Goal: Transaction & Acquisition: Purchase product/service

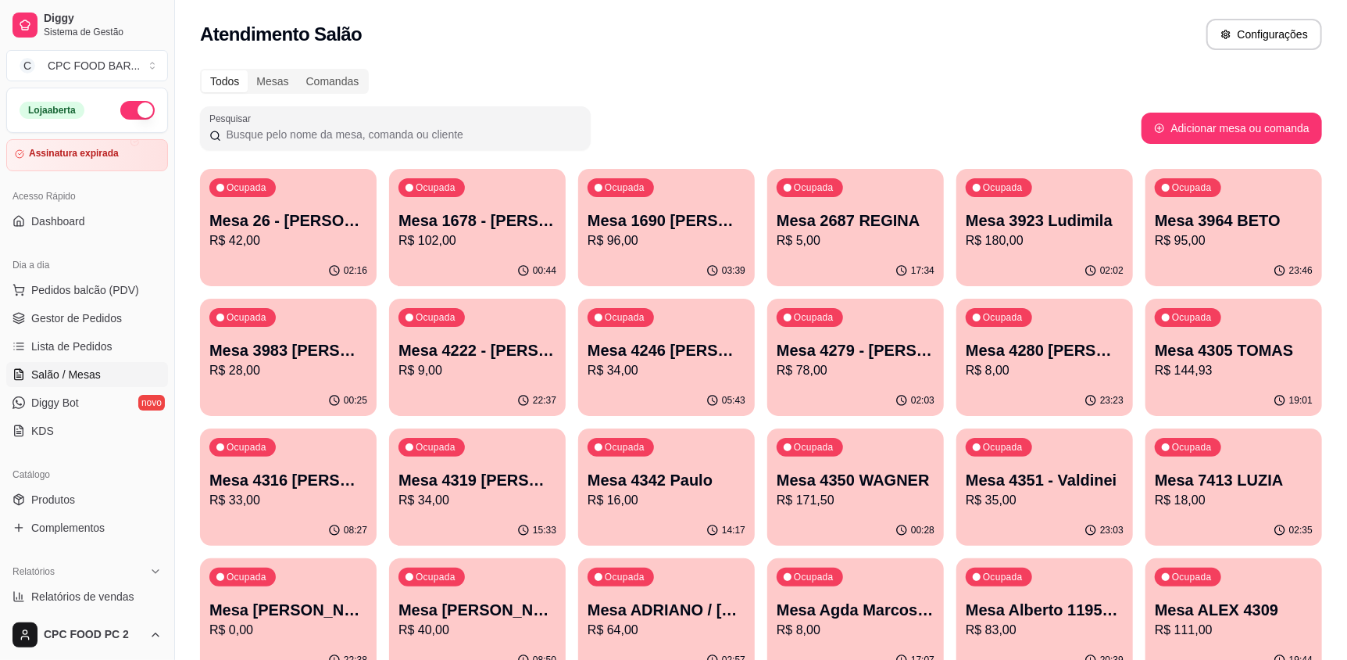
click at [249, 118] on label "Pesquisar" at bounding box center [232, 118] width 47 height 13
click at [249, 127] on input "Pesquisar" at bounding box center [401, 135] width 360 height 16
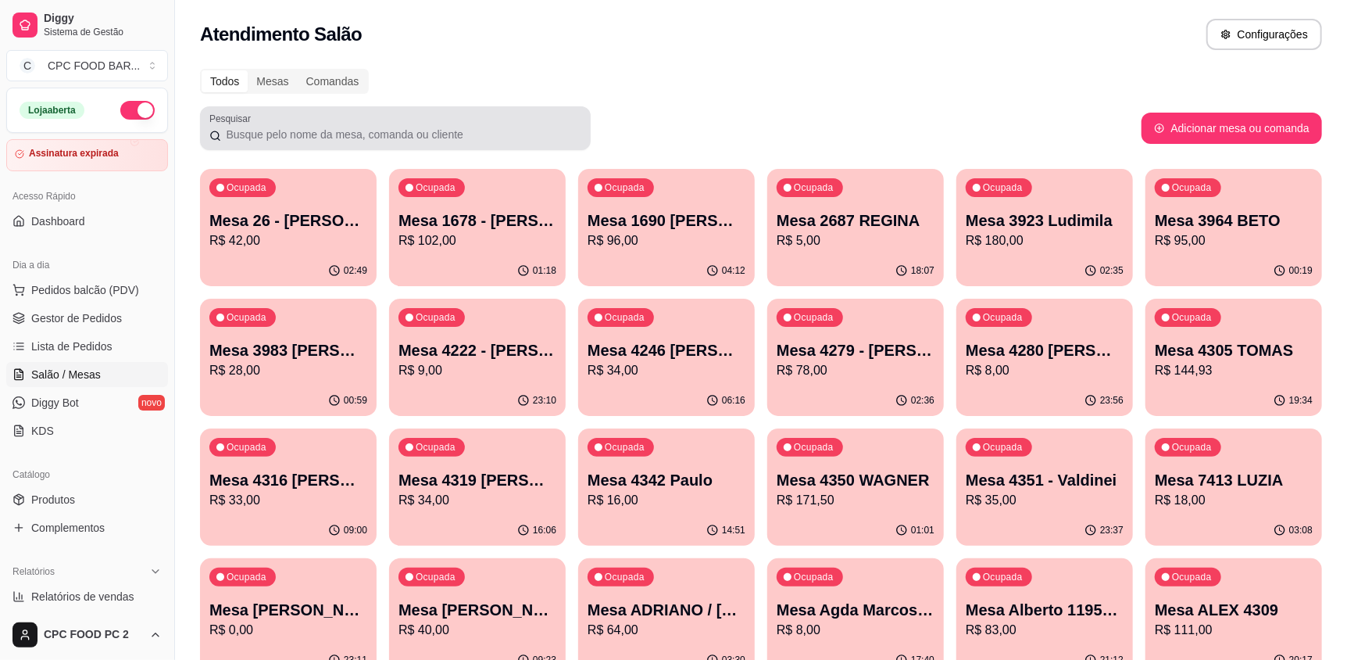
click at [236, 145] on div "Pesquisar" at bounding box center [395, 128] width 391 height 44
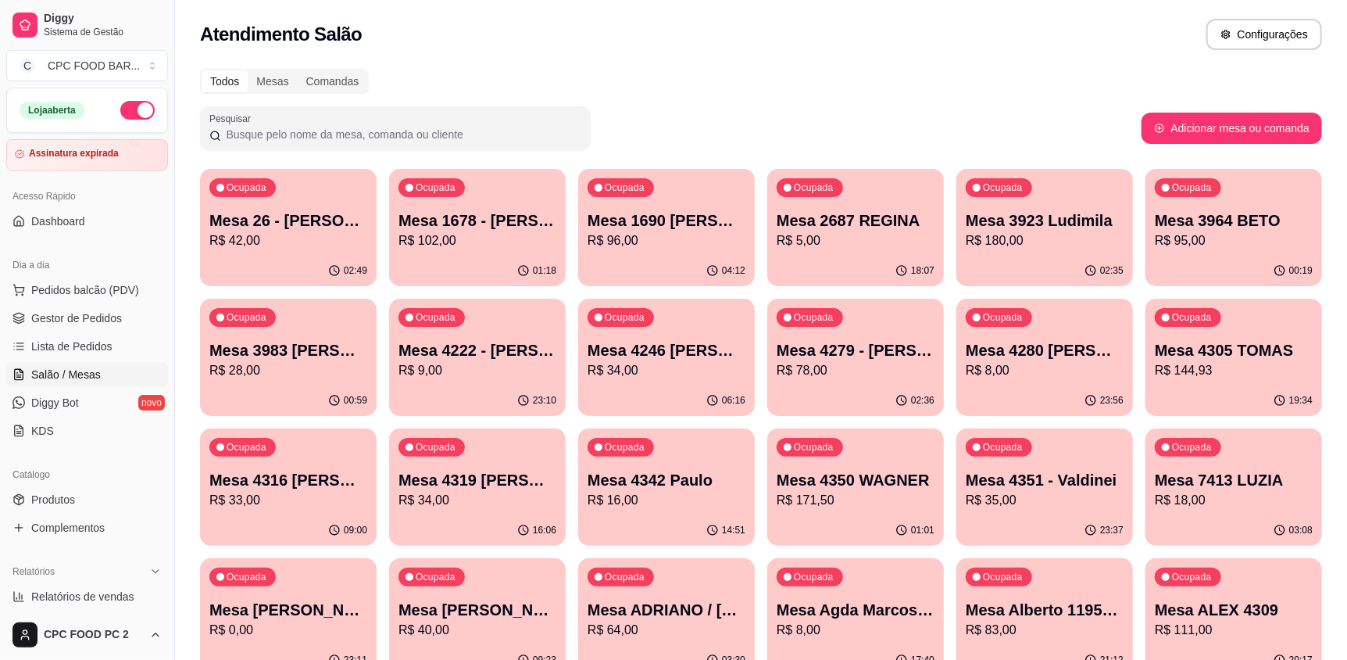
click at [265, 132] on input "Pesquisar" at bounding box center [401, 135] width 360 height 16
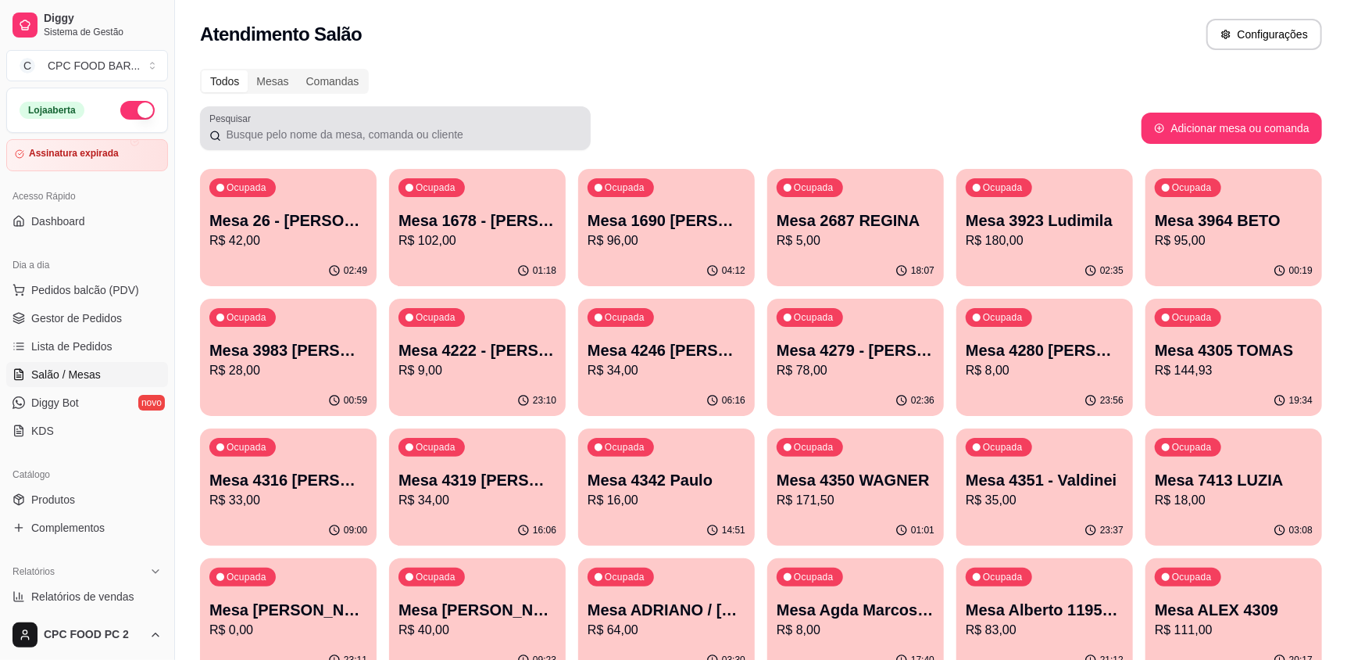
click at [274, 113] on div at bounding box center [395, 128] width 372 height 31
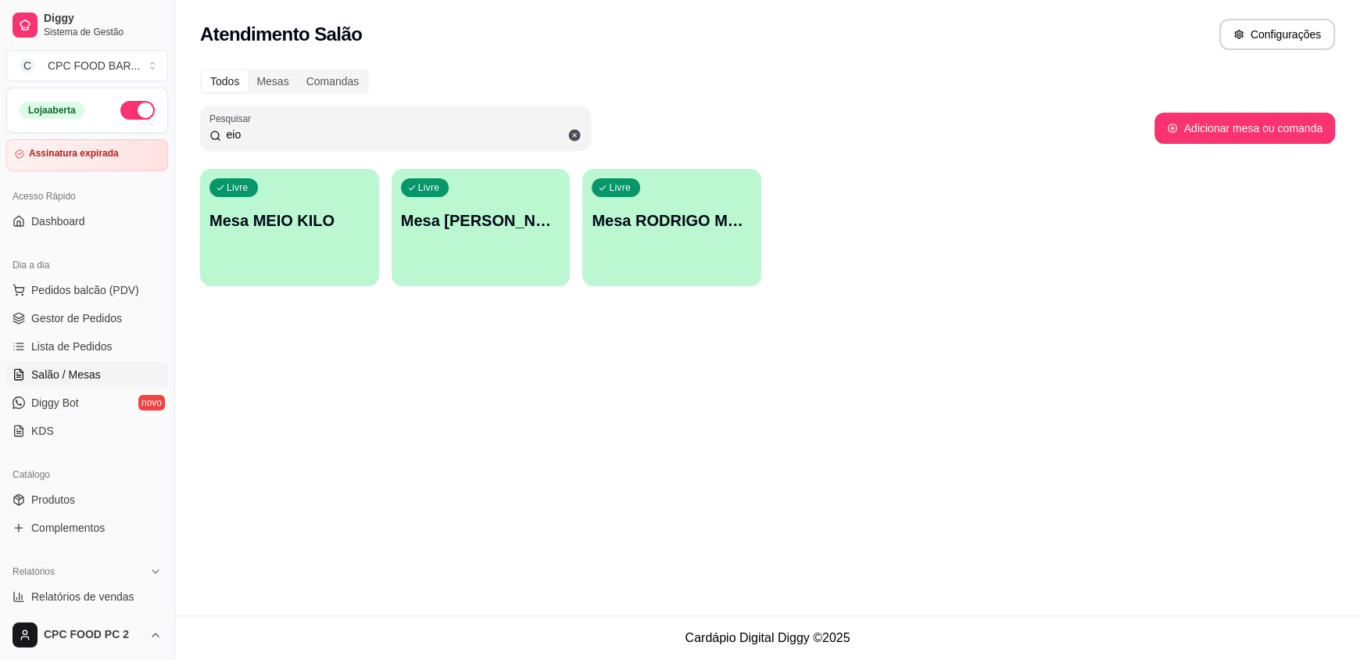
type input "eio"
click at [271, 249] on div "Livre Mesa MEIO KILO" at bounding box center [288, 217] width 173 height 95
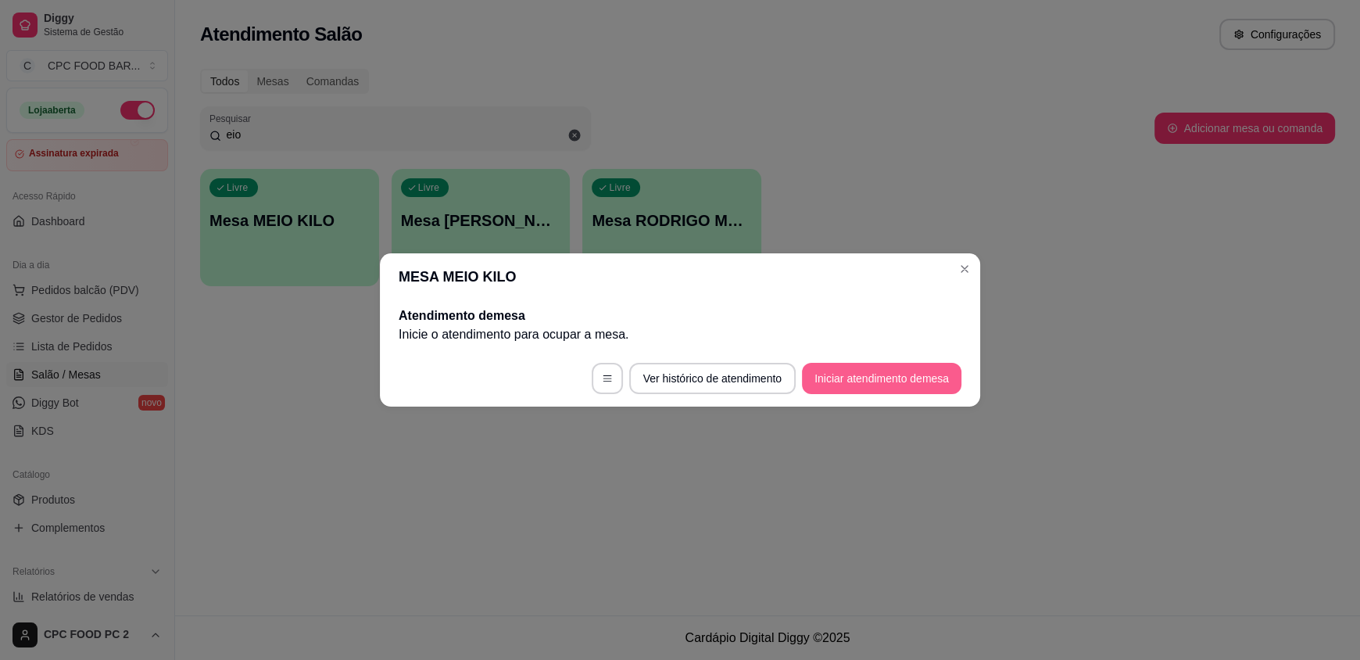
click at [872, 370] on button "Iniciar atendimento de mesa" at bounding box center [881, 378] width 159 height 31
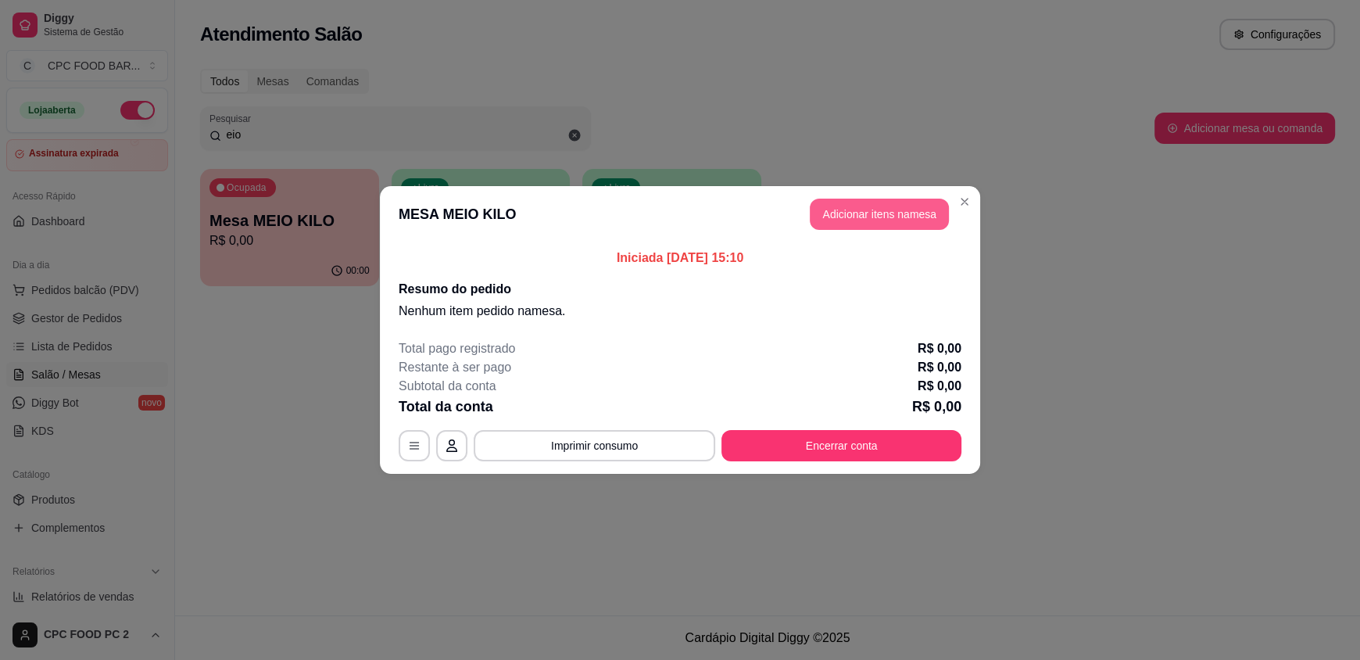
click at [896, 216] on button "Adicionar itens na mesa" at bounding box center [879, 214] width 139 height 31
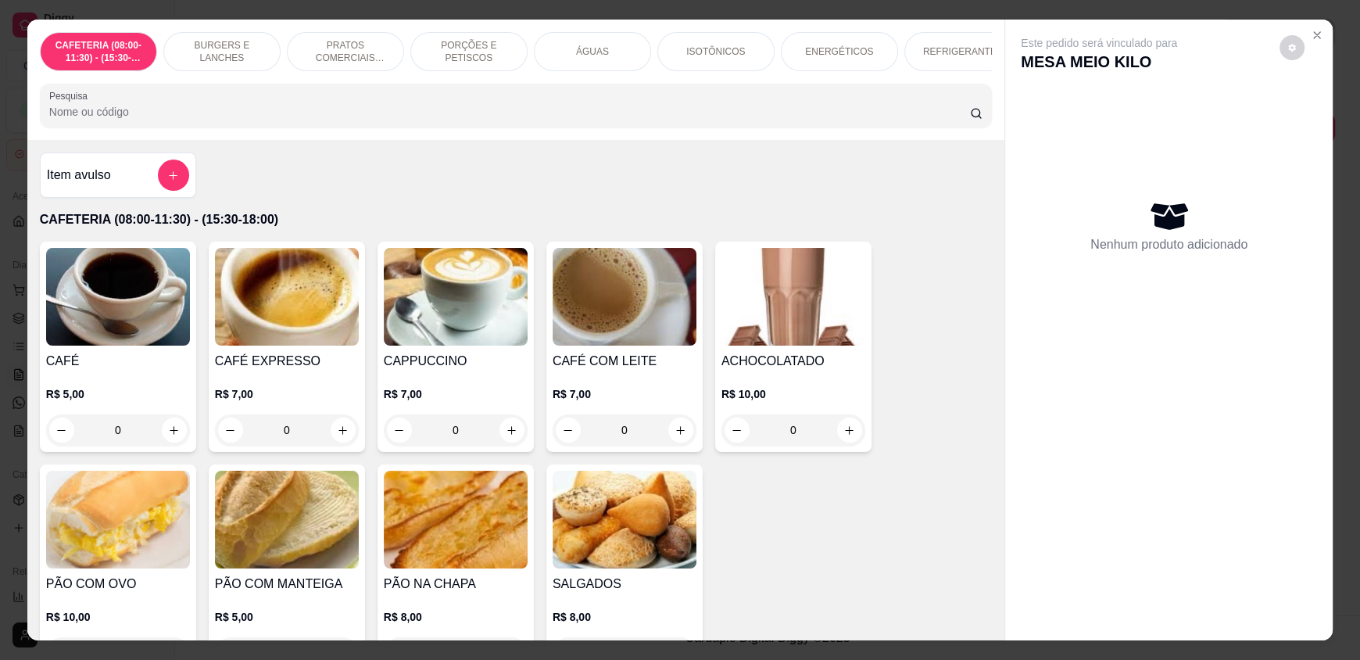
click at [673, 120] on input "Pesquisa" at bounding box center [509, 112] width 921 height 16
click at [223, 120] on input "Pesquisa" at bounding box center [509, 112] width 921 height 16
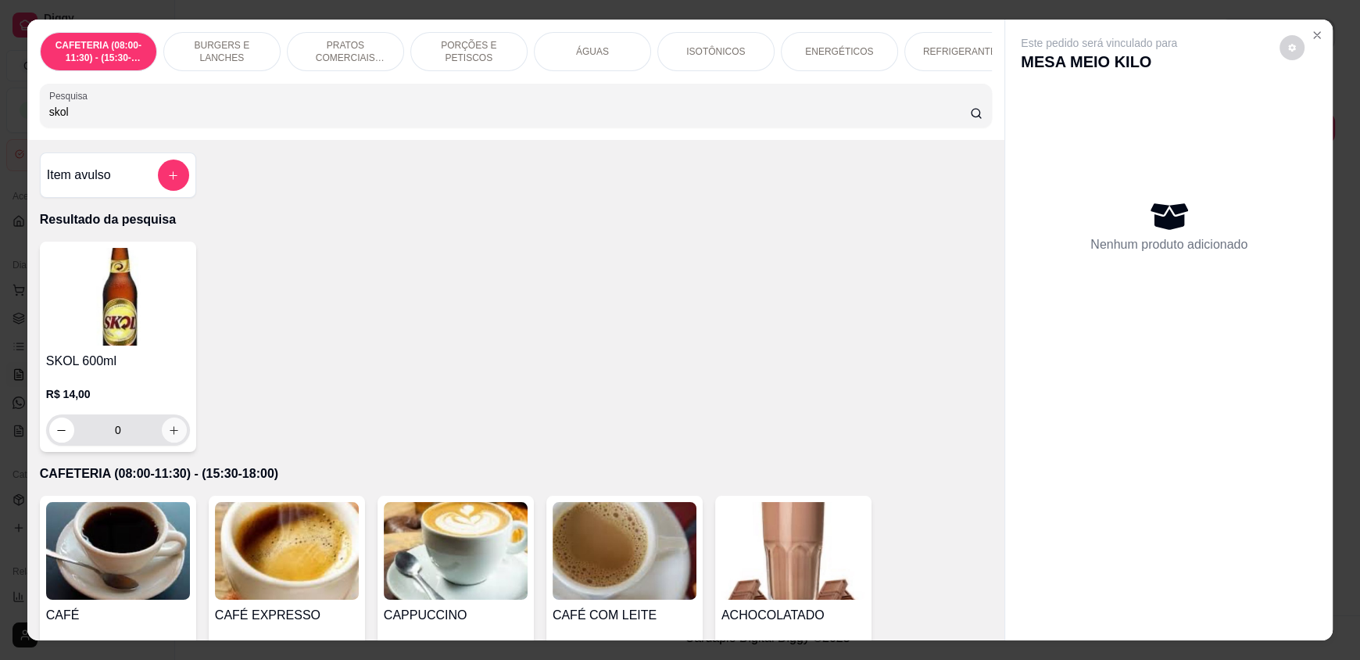
type input "skol"
click at [169, 436] on icon "increase-product-quantity" at bounding box center [175, 430] width 12 height 12
type input "1"
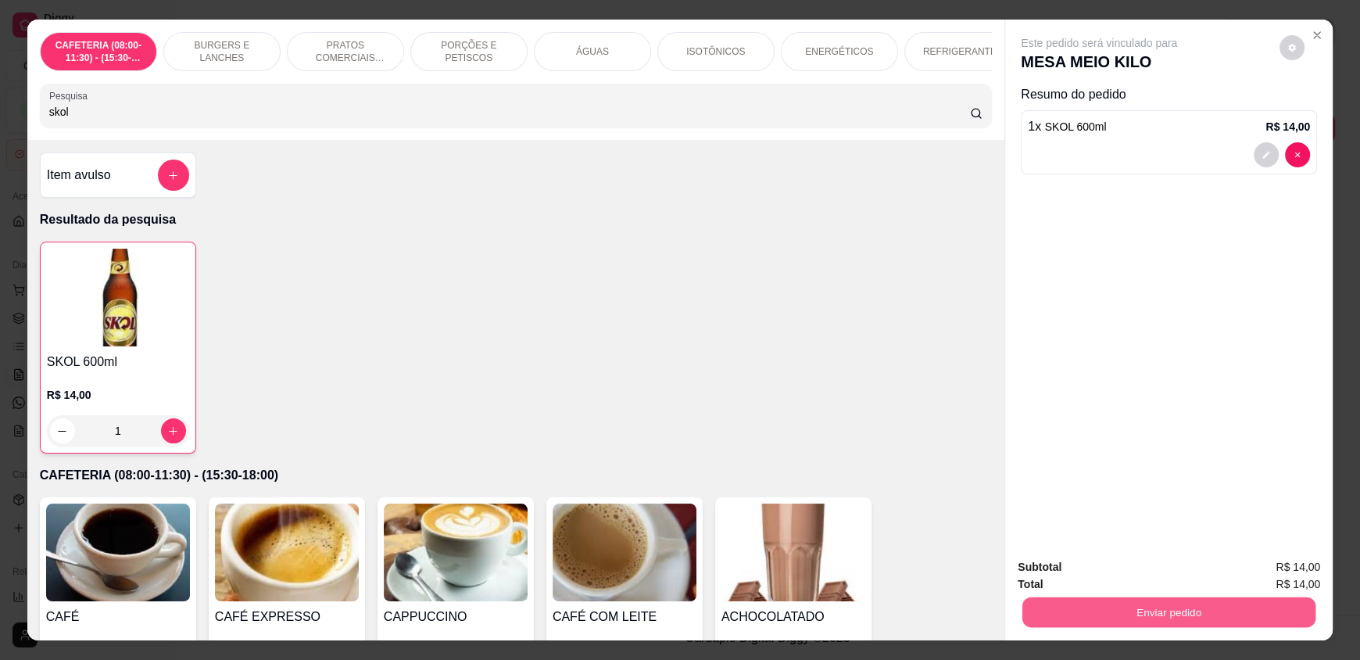
click at [1193, 600] on button "Enviar pedido" at bounding box center [1168, 611] width 293 height 30
click at [1317, 566] on button "Enviar pedido" at bounding box center [1279, 573] width 86 height 29
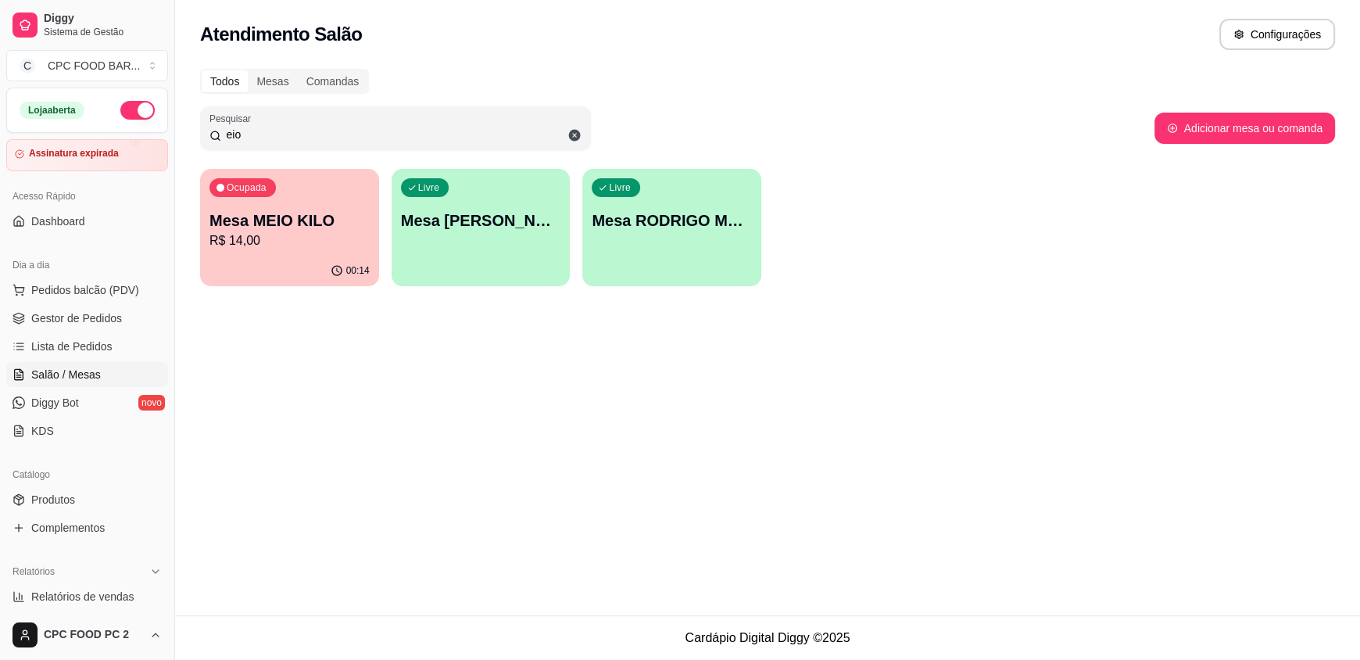
click at [250, 131] on input "eio" at bounding box center [401, 135] width 360 height 16
type input "simo"
click at [270, 258] on div "23:54" at bounding box center [289, 271] width 179 height 30
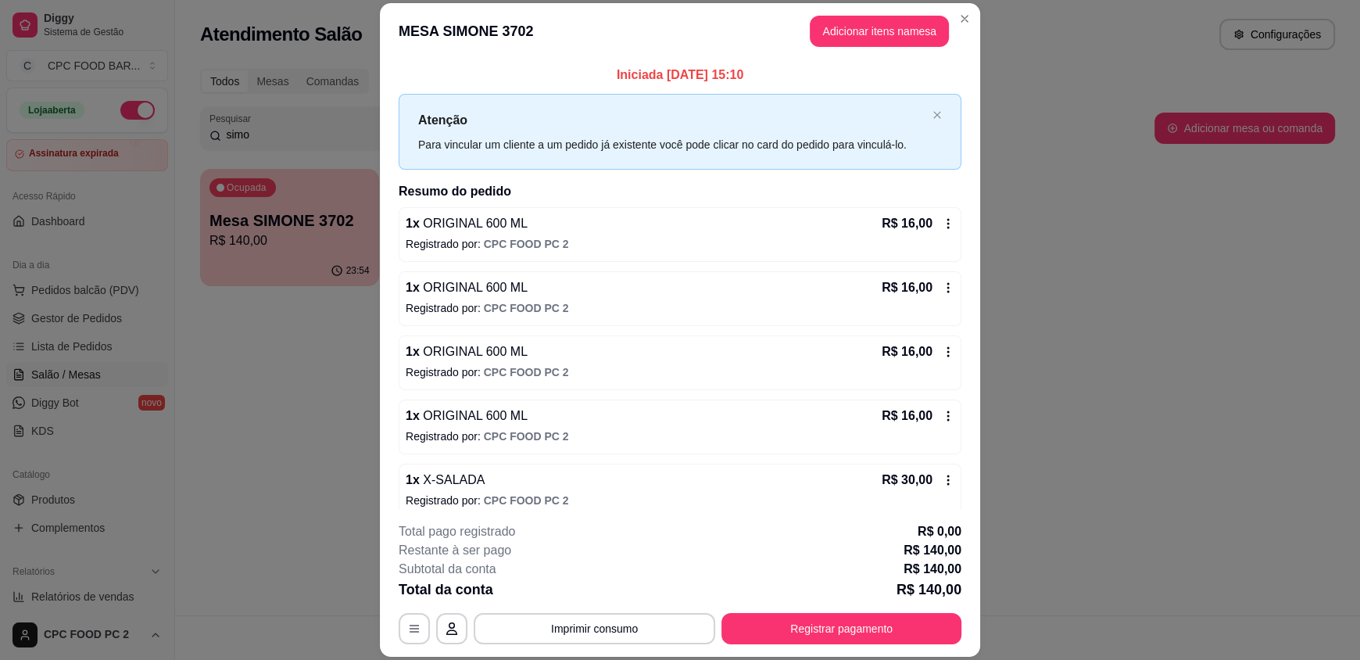
click at [870, 11] on header "MESA SIMONE 3702 Adicionar itens na mesa" at bounding box center [680, 31] width 600 height 56
click at [860, 29] on button "Adicionar itens na mesa" at bounding box center [879, 31] width 139 height 31
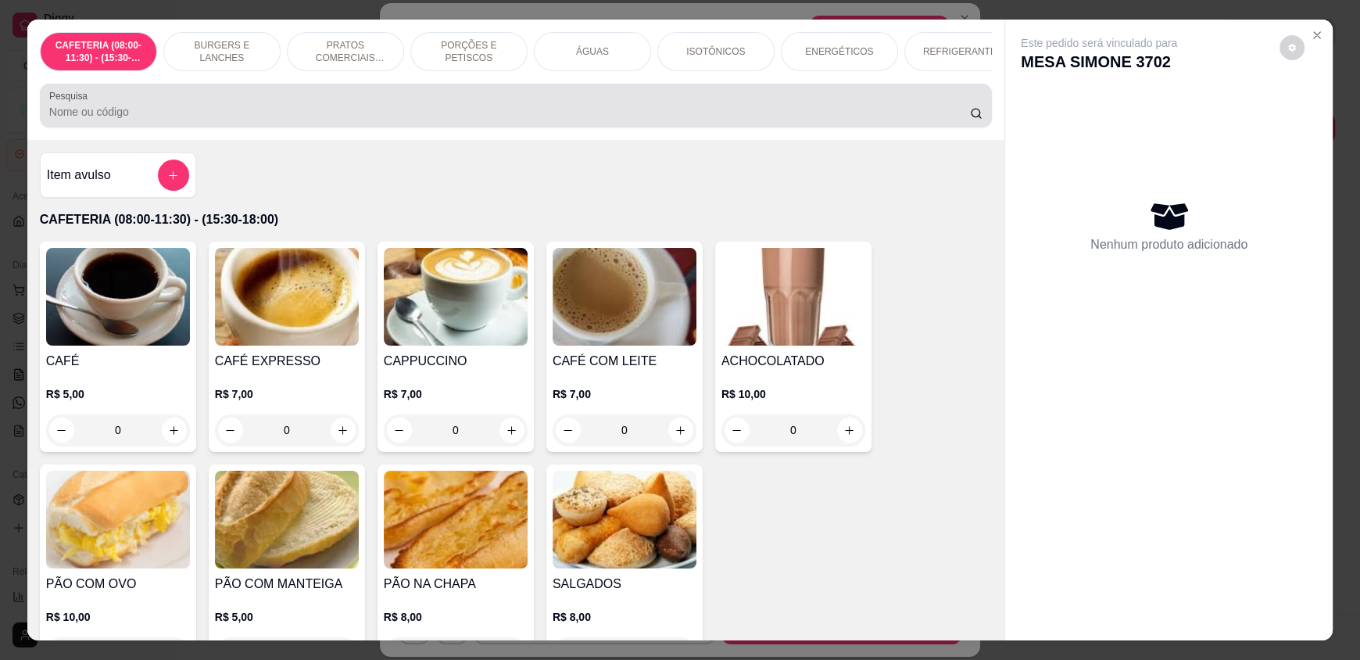
click at [155, 120] on input "Pesquisa" at bounding box center [509, 112] width 921 height 16
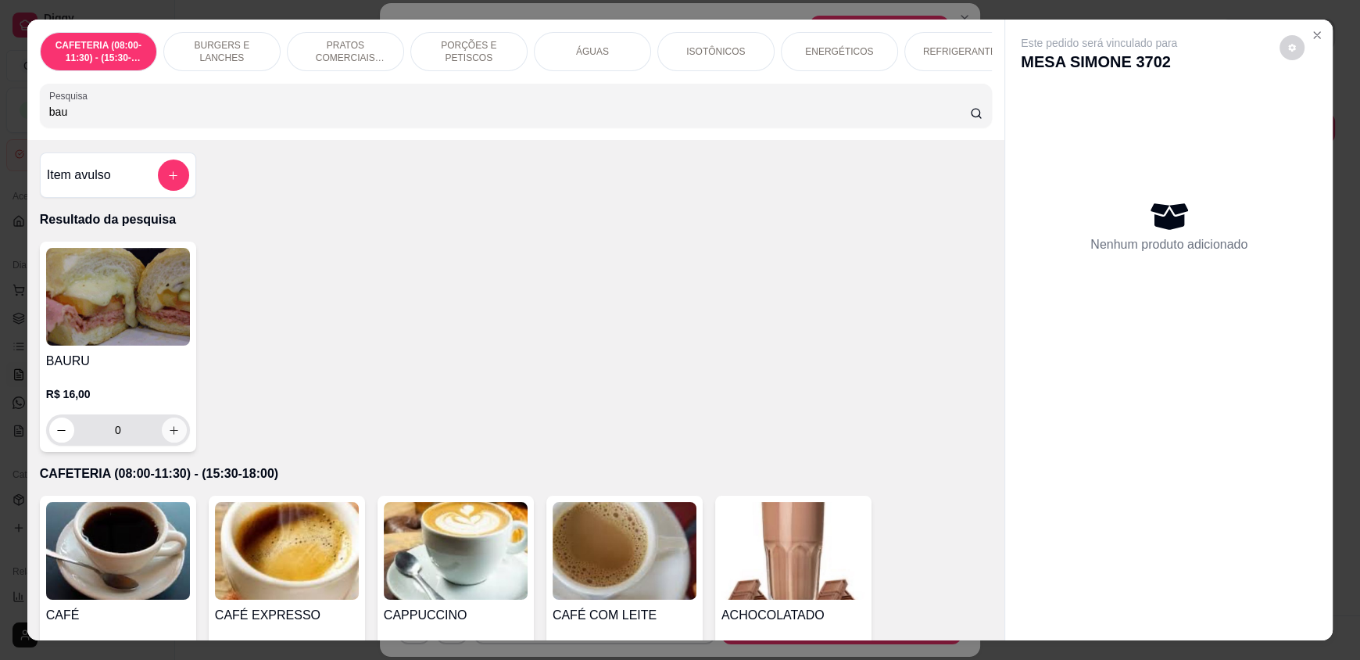
type input "bau"
click at [169, 431] on button "increase-product-quantity" at bounding box center [174, 430] width 24 height 24
type input "1"
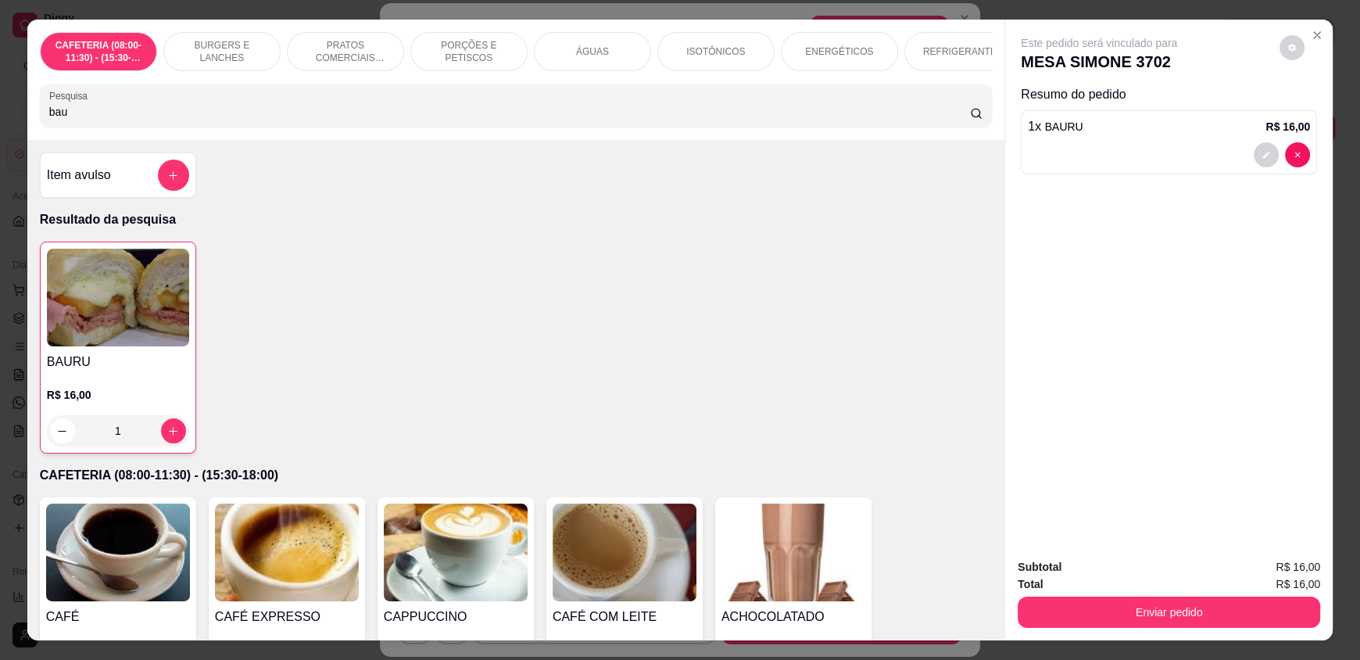
click at [112, 120] on input "bau" at bounding box center [509, 112] width 921 height 16
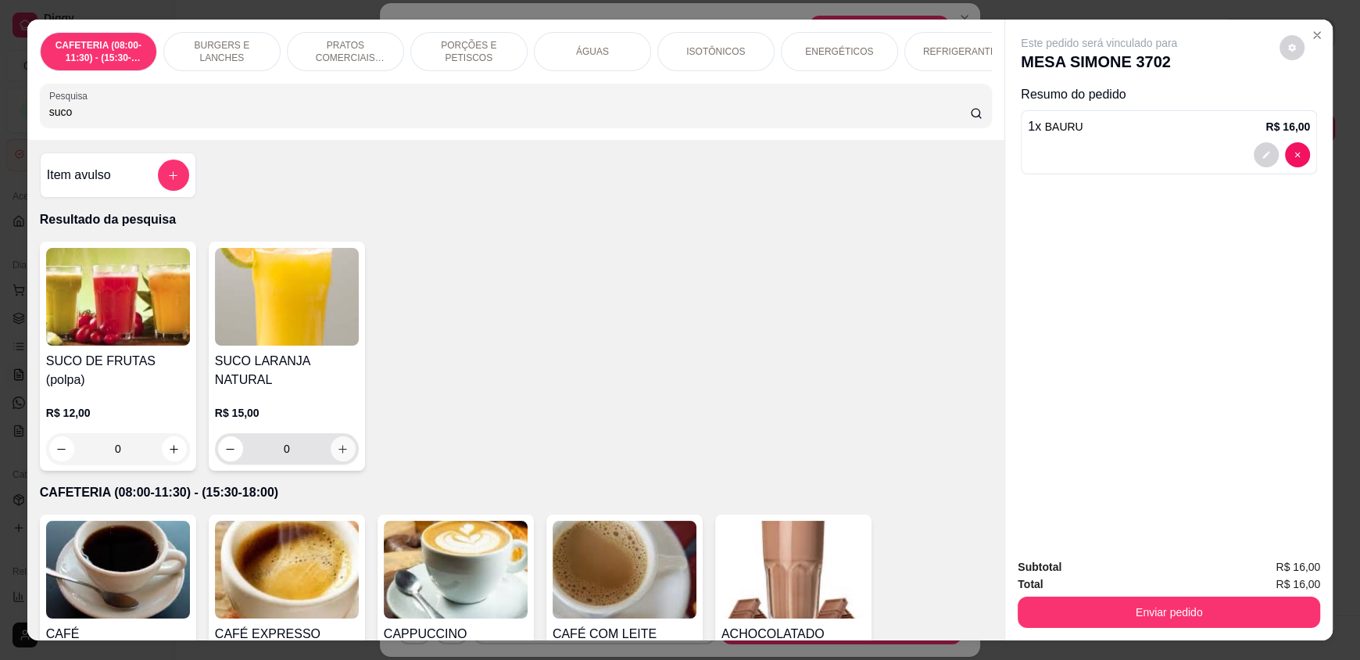
type input "suco"
click at [331, 436] on button "increase-product-quantity" at bounding box center [343, 448] width 25 height 25
type input "1"
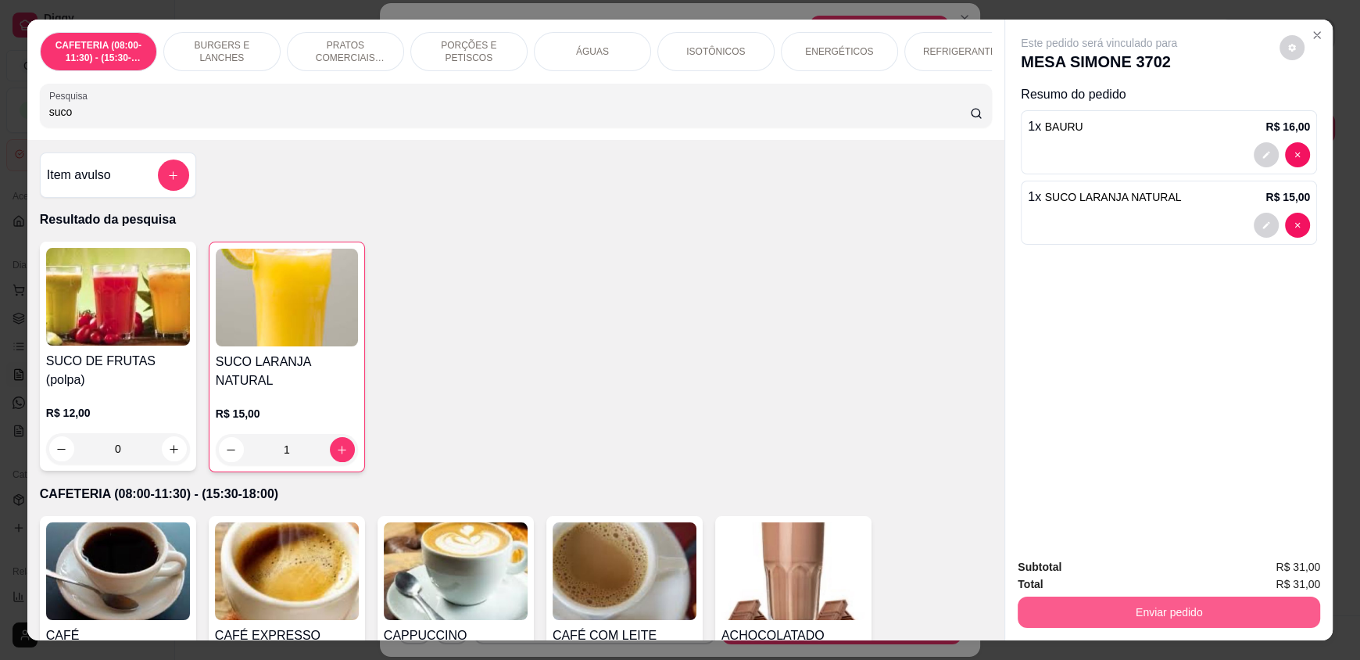
click at [1025, 592] on span "Total" at bounding box center [1030, 583] width 25 height 17
click at [1055, 613] on button "Enviar pedido" at bounding box center [1169, 611] width 302 height 31
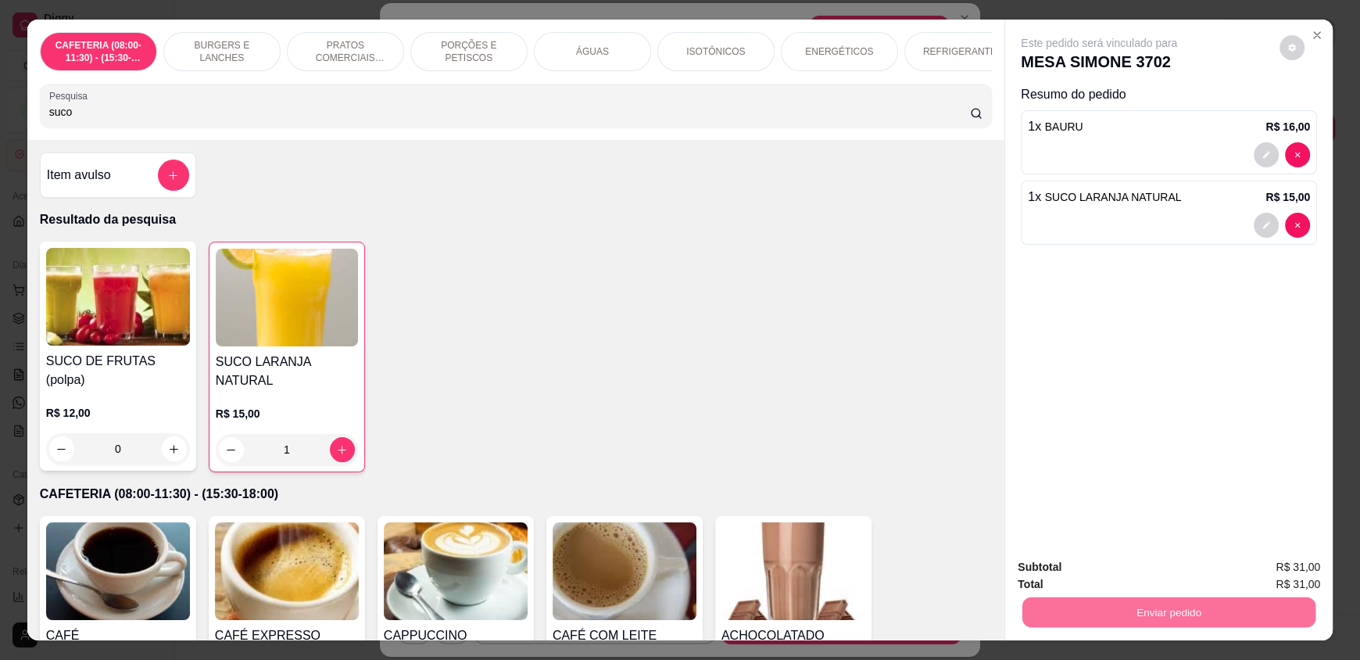
click at [1291, 560] on button "Enviar pedido" at bounding box center [1279, 573] width 86 height 29
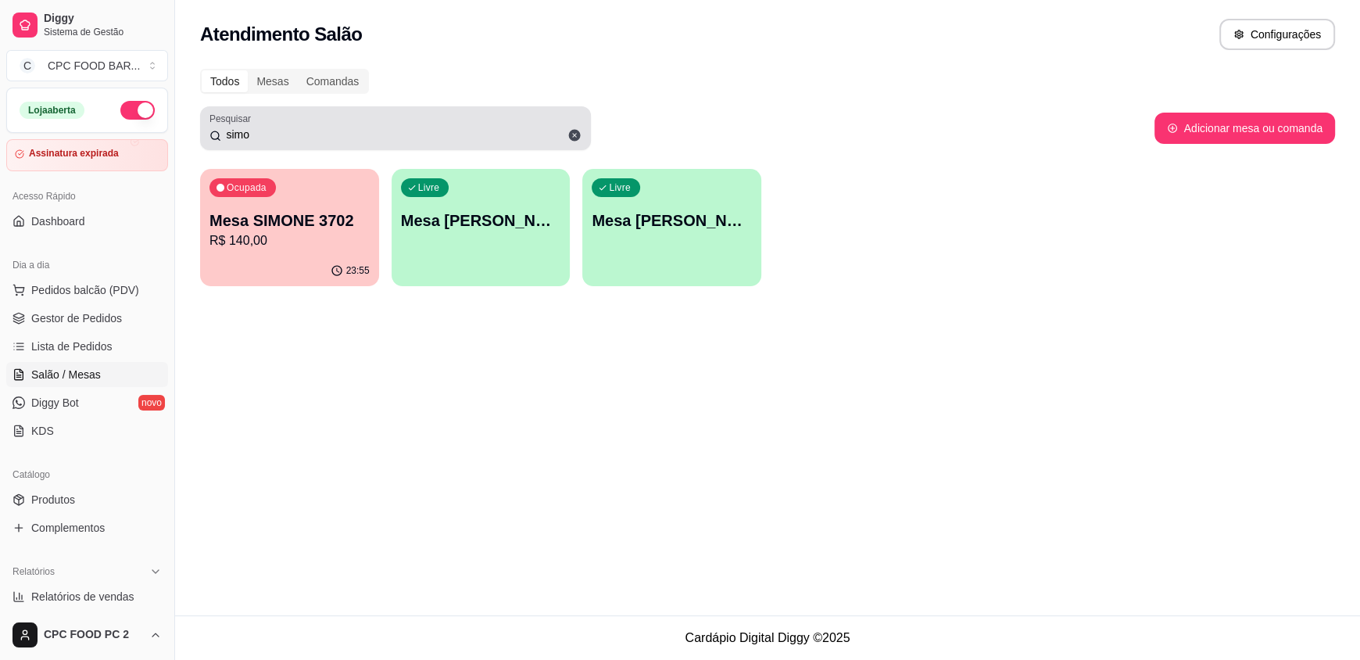
click at [274, 127] on input "simo" at bounding box center [401, 135] width 360 height 16
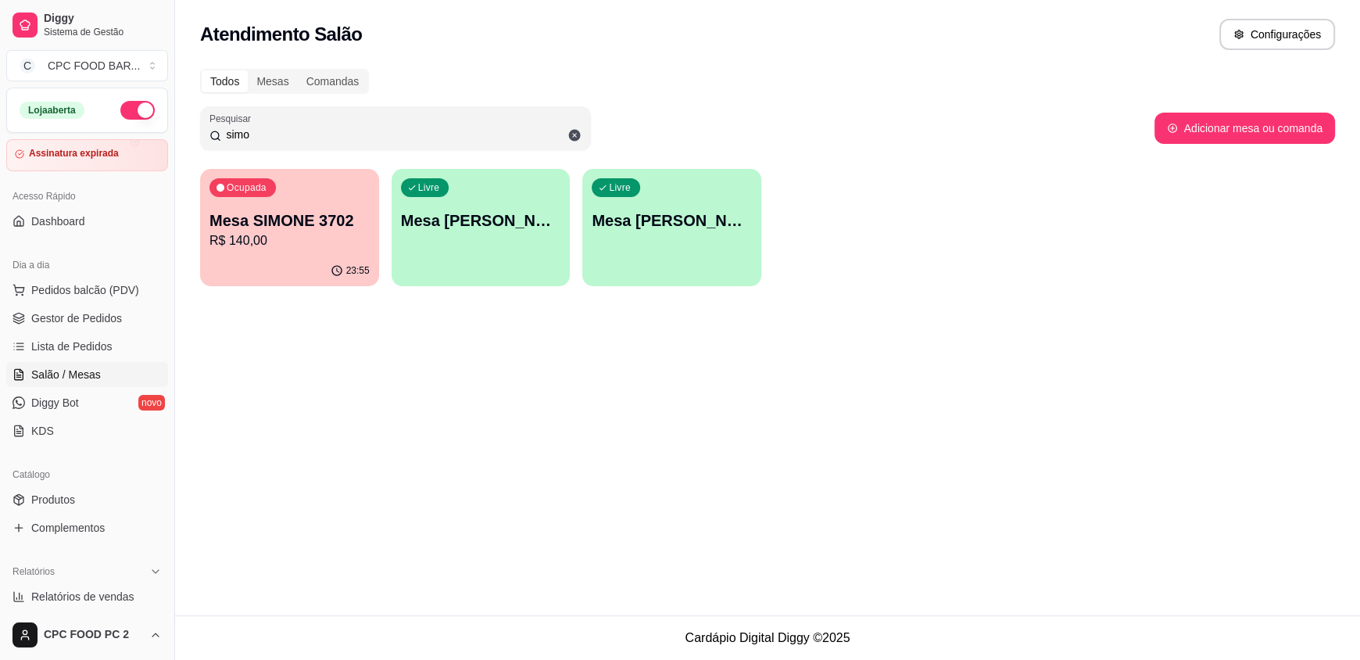
click at [274, 127] on input "simo" at bounding box center [401, 135] width 360 height 16
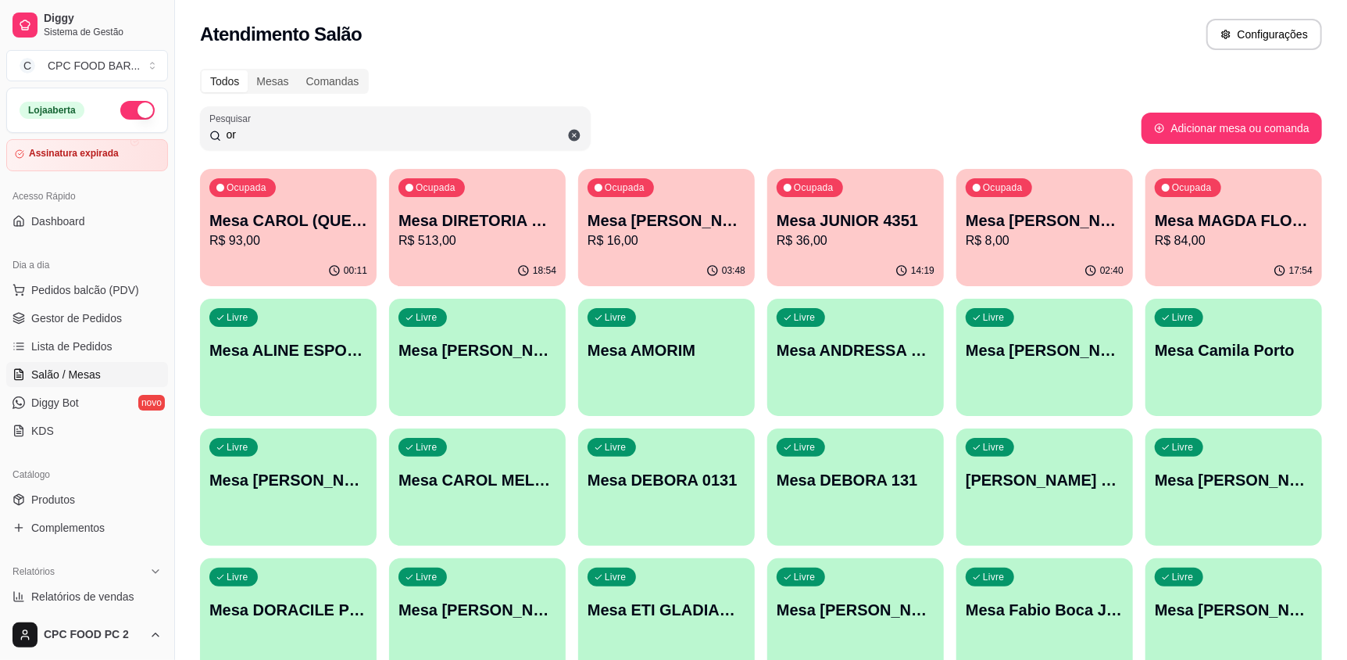
type input "o"
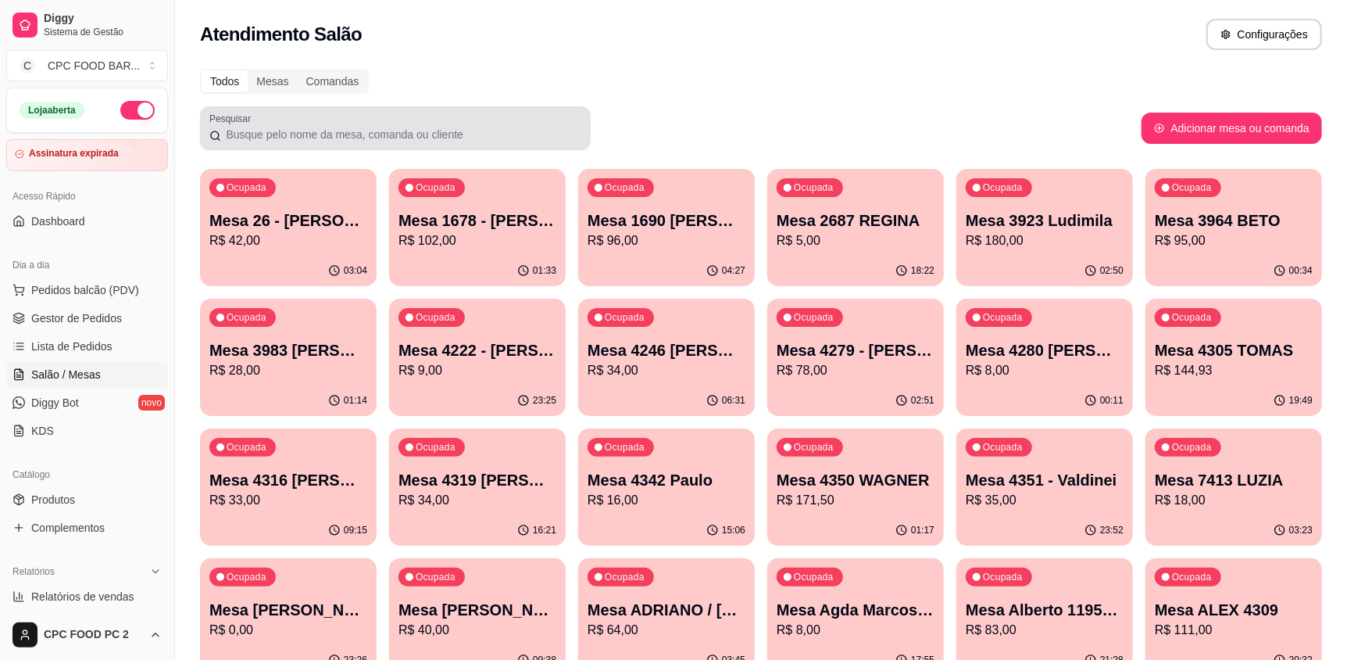
drag, startPoint x: 243, startPoint y: 147, endPoint x: 234, endPoint y: 134, distance: 15.6
click at [234, 134] on div "Pesquisar" at bounding box center [395, 128] width 391 height 44
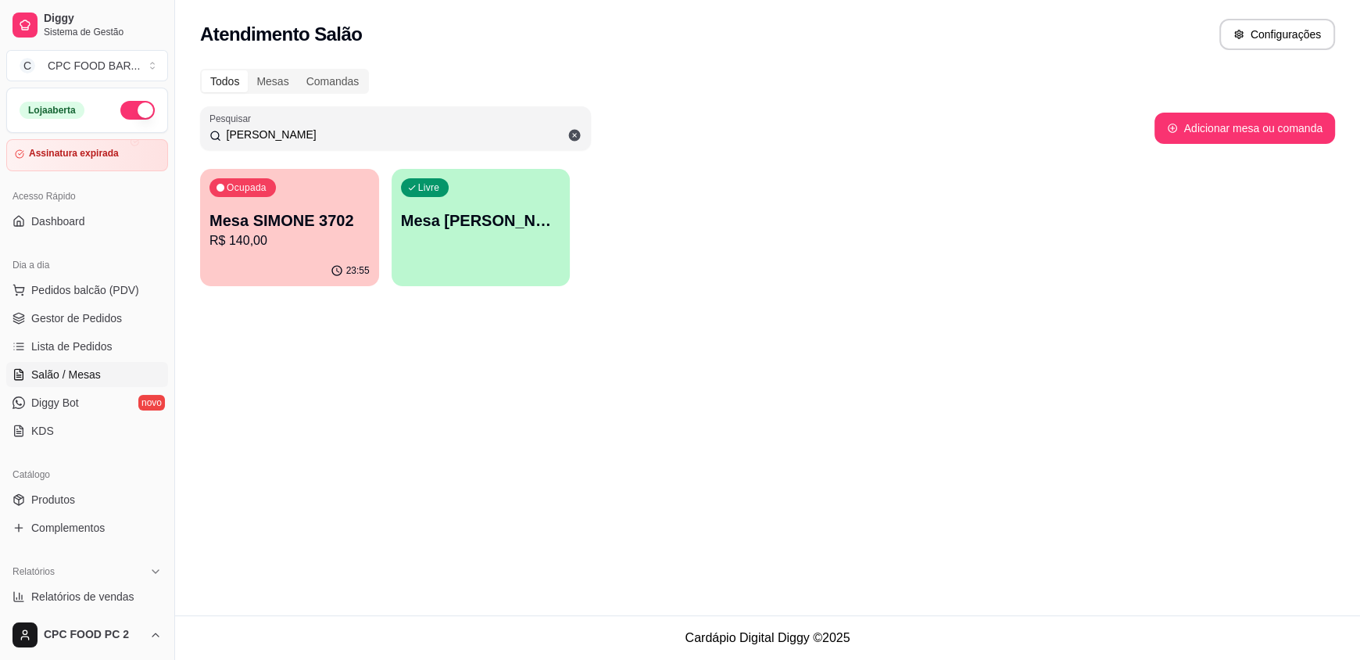
type input "[PERSON_NAME]"
click at [252, 210] on p "Mesa SIMONE 3702" at bounding box center [289, 220] width 160 height 22
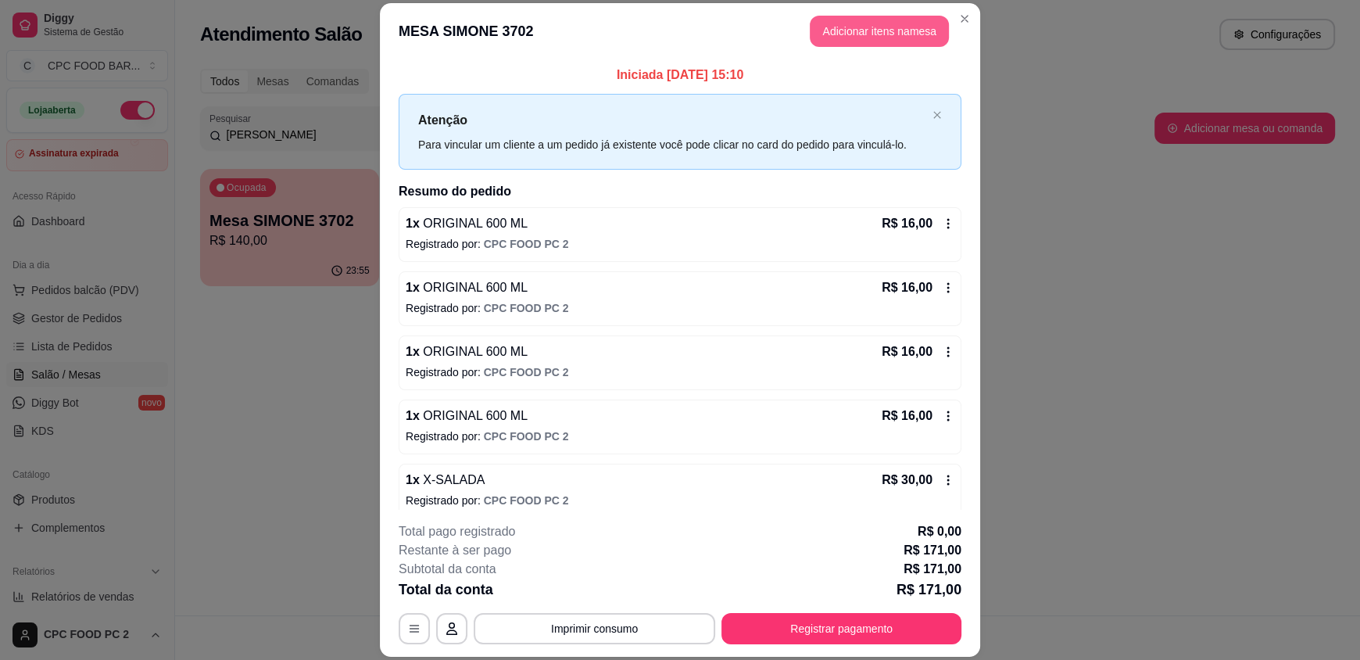
click at [852, 33] on button "Adicionar itens na mesa" at bounding box center [879, 31] width 139 height 31
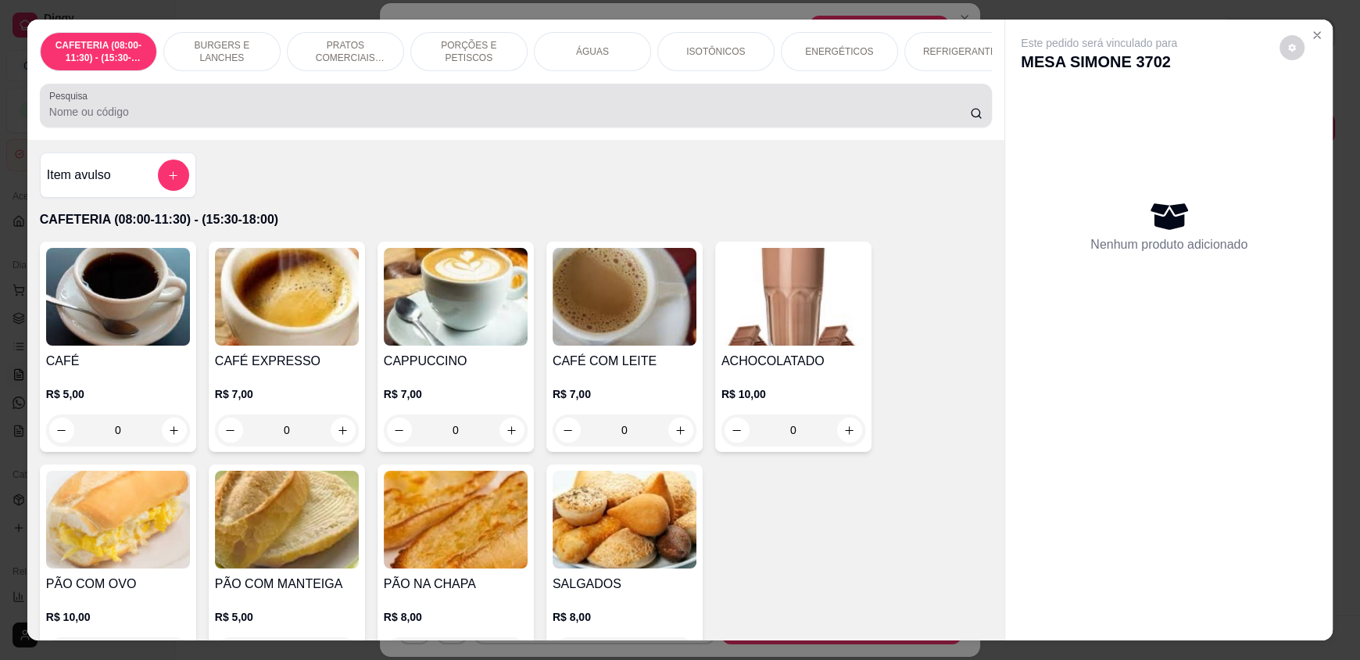
click at [585, 120] on input "Pesquisa" at bounding box center [509, 112] width 921 height 16
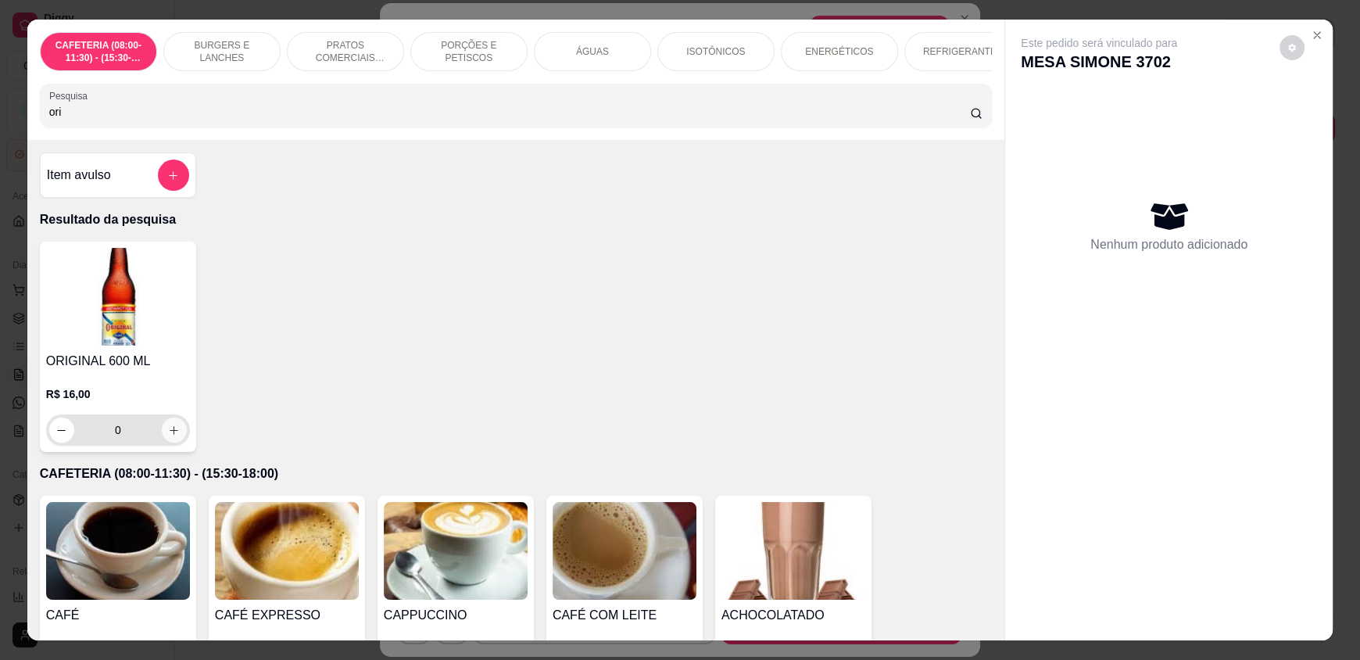
type input "ori"
click at [170, 436] on icon "increase-product-quantity" at bounding box center [174, 430] width 12 height 12
type input "1"
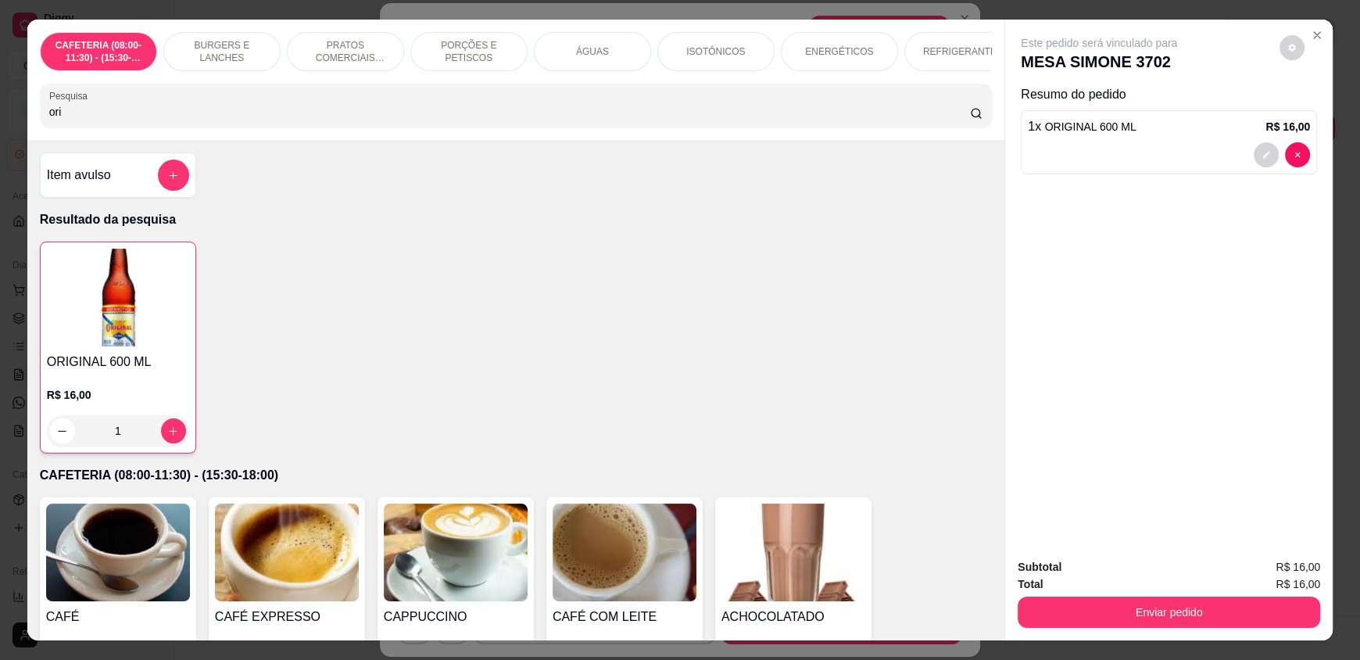
click at [166, 120] on input "ori" at bounding box center [509, 112] width 921 height 16
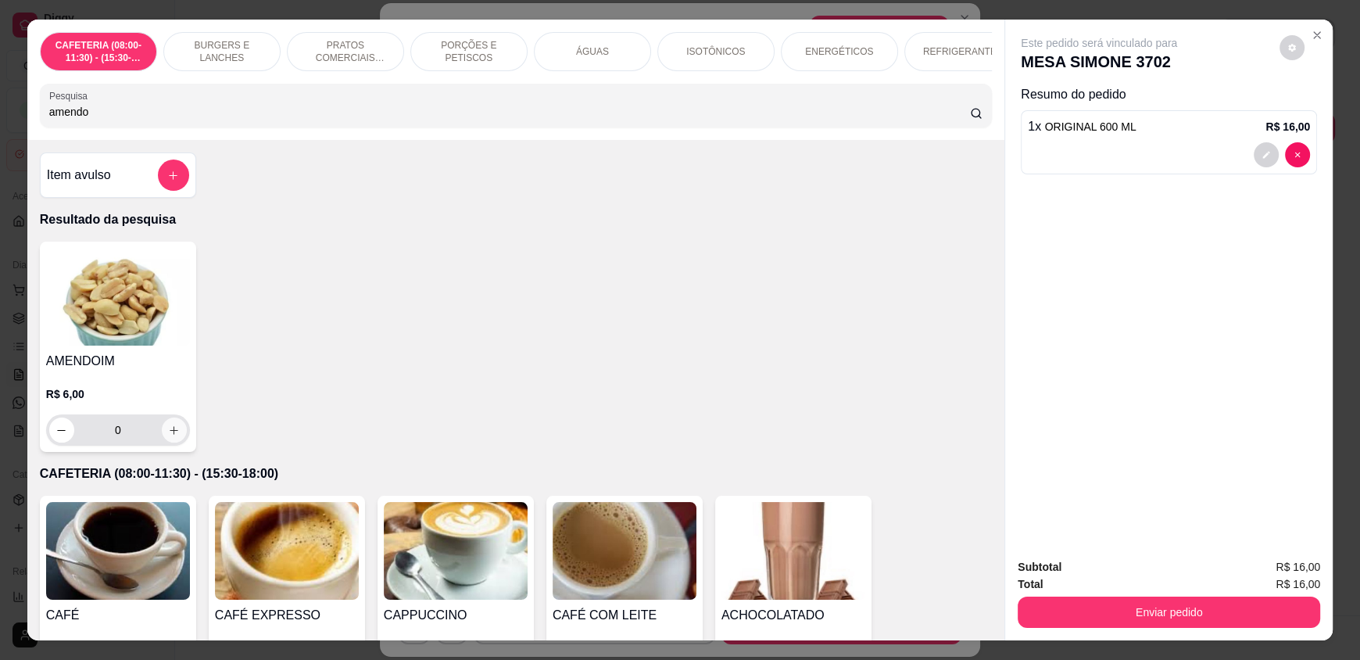
type input "amendo"
click at [170, 442] on button "increase-product-quantity" at bounding box center [174, 429] width 25 height 25
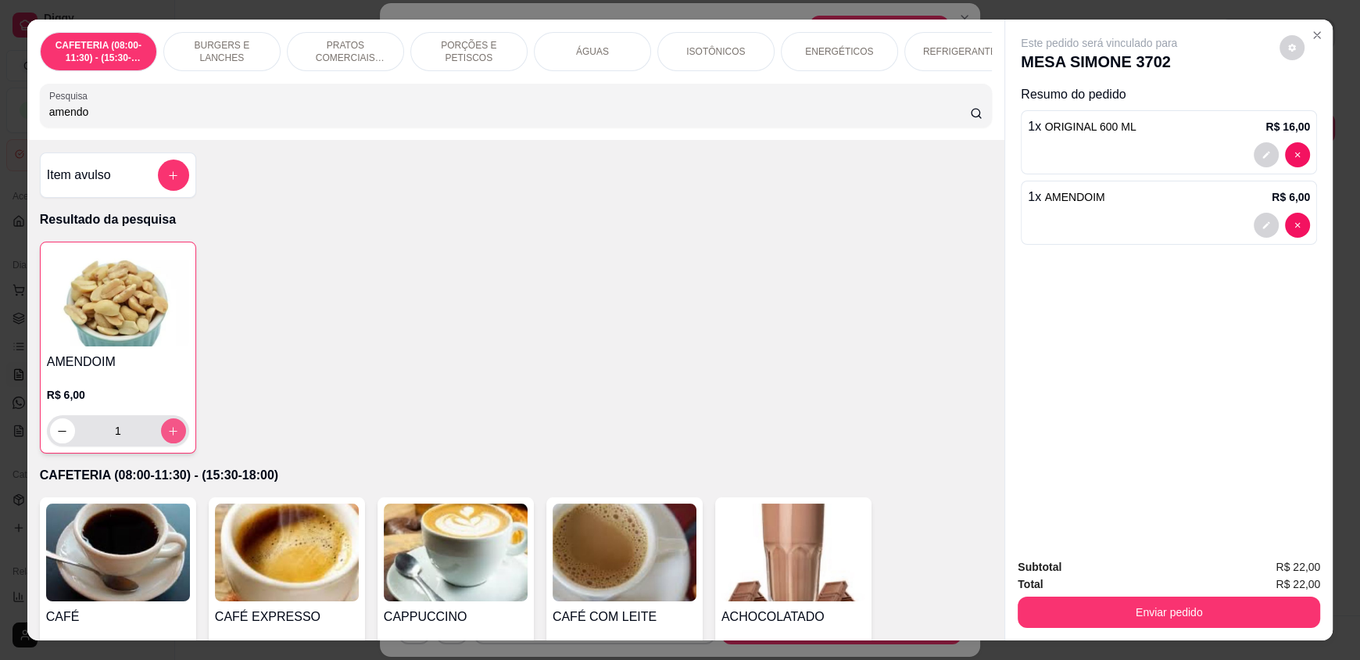
type input "1"
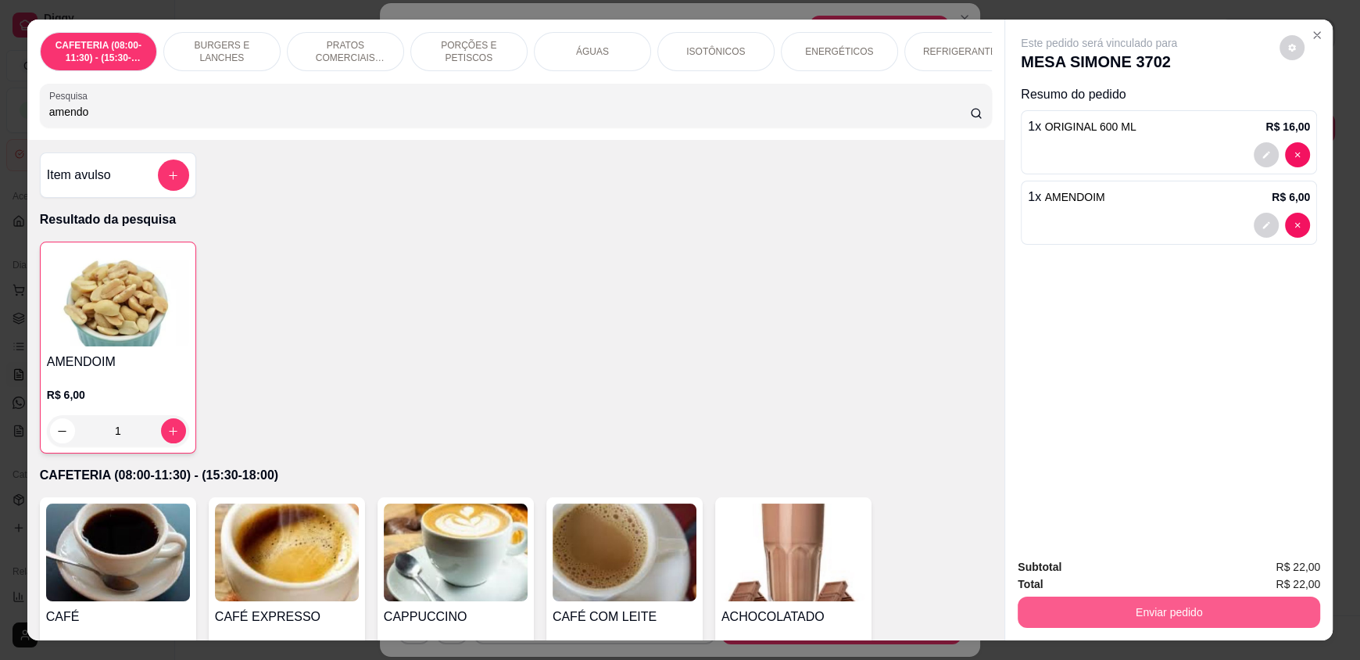
click at [1207, 605] on button "Enviar pedido" at bounding box center [1169, 611] width 302 height 31
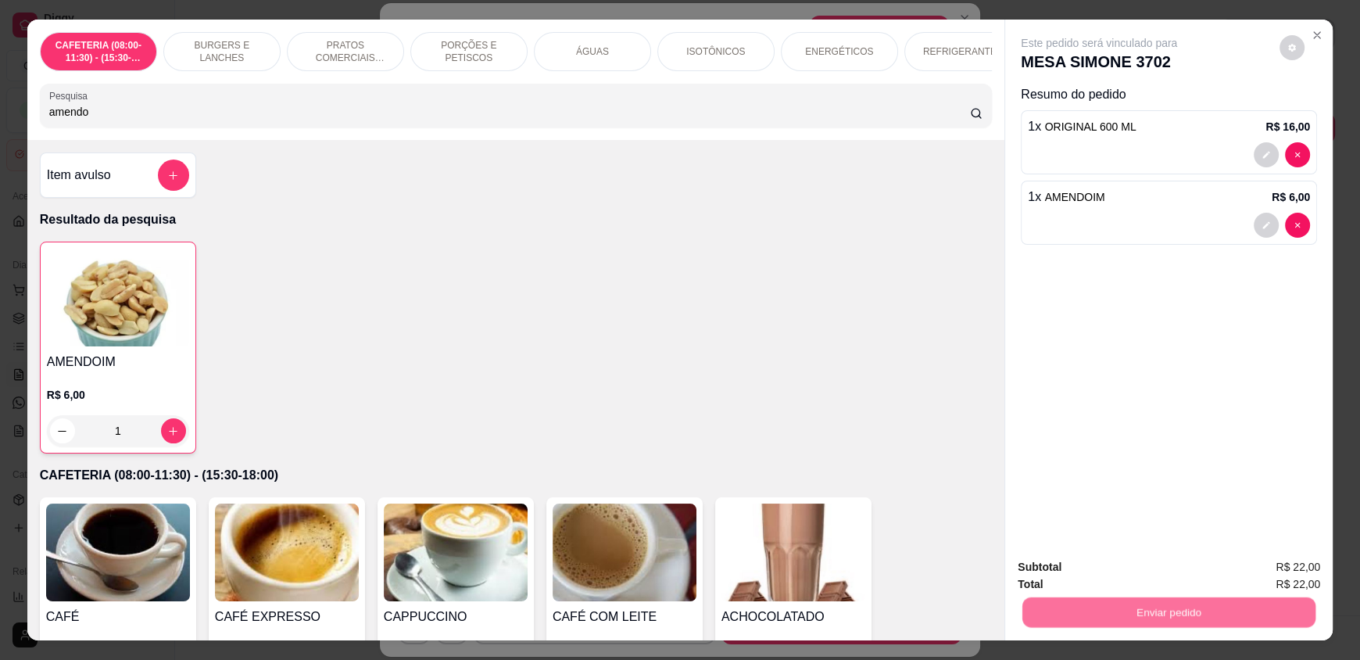
click at [1290, 560] on button "Enviar pedido" at bounding box center [1279, 574] width 88 height 30
